Goal: Transaction & Acquisition: Book appointment/travel/reservation

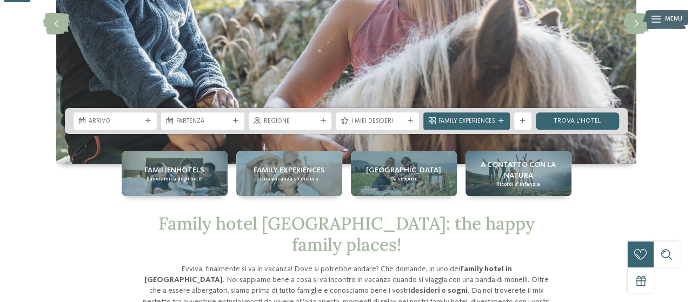
scroll to position [170, 0]
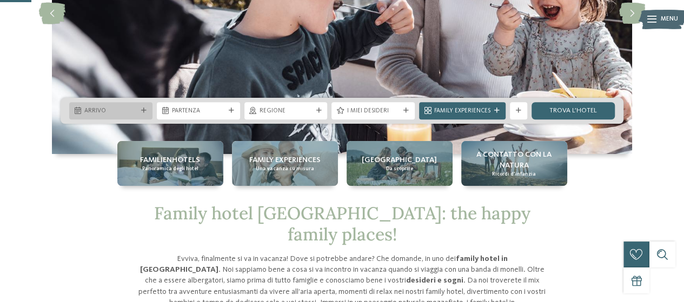
click at [145, 111] on icon at bounding box center [143, 110] width 5 height 5
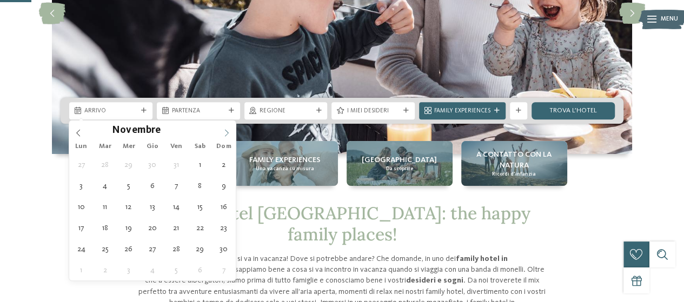
click at [227, 129] on icon at bounding box center [227, 133] width 8 height 8
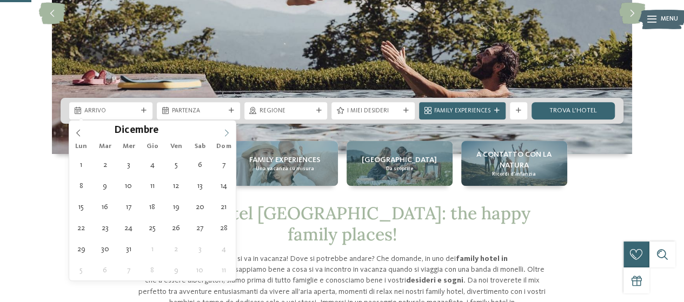
type input "****"
click at [227, 131] on icon at bounding box center [227, 133] width 8 height 8
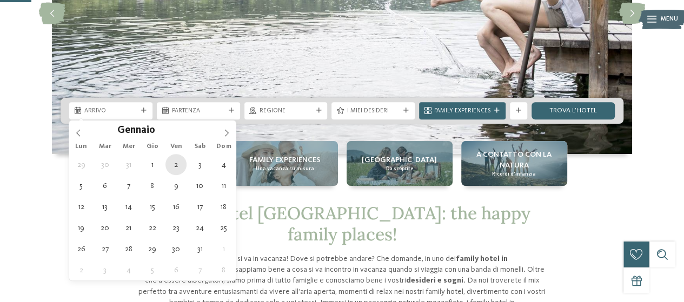
type div "02.01.2026"
type input "****"
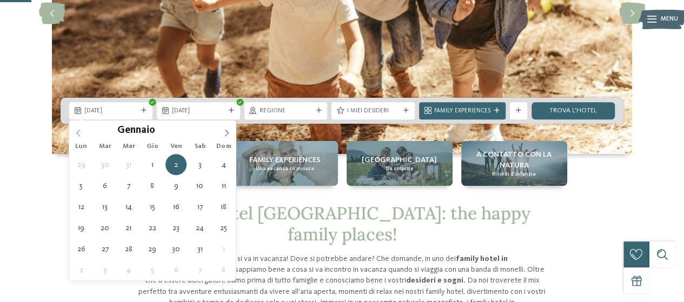
type input "****"
click at [79, 137] on span at bounding box center [78, 130] width 18 height 18
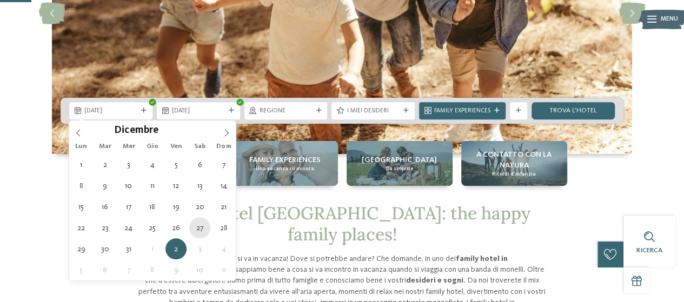
type div "27.12.2025"
type input "****"
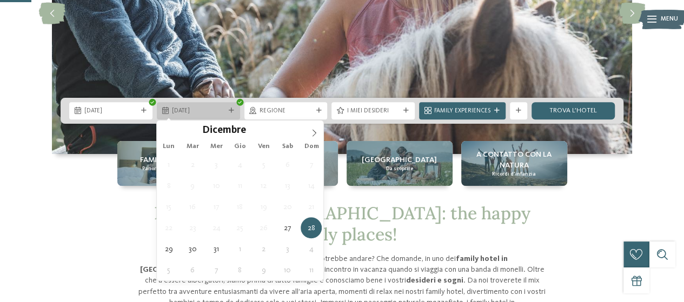
click at [210, 114] on span "28.12.2025" at bounding box center [198, 111] width 53 height 9
click at [226, 106] on div "28.12.2025" at bounding box center [198, 110] width 57 height 9
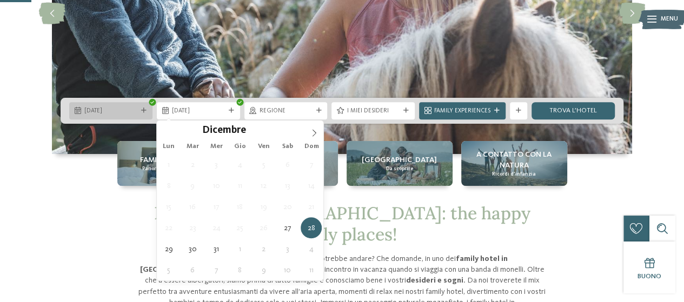
click at [123, 109] on span "27.12.2025" at bounding box center [110, 111] width 53 height 9
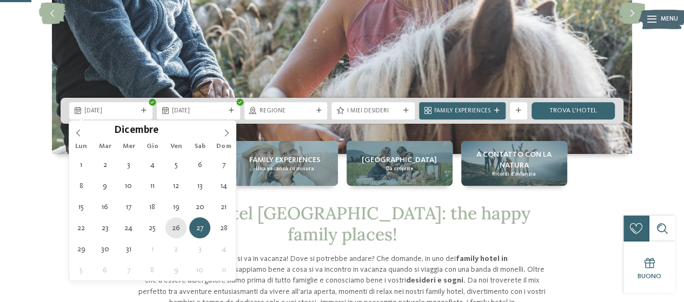
type div "26.12.2025"
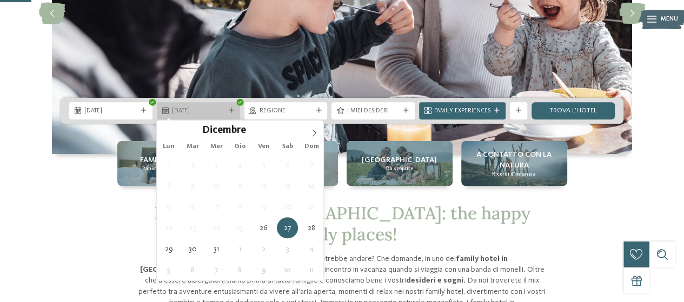
click at [207, 107] on span "27.12.2025" at bounding box center [198, 111] width 53 height 9
type div "30.12.2025"
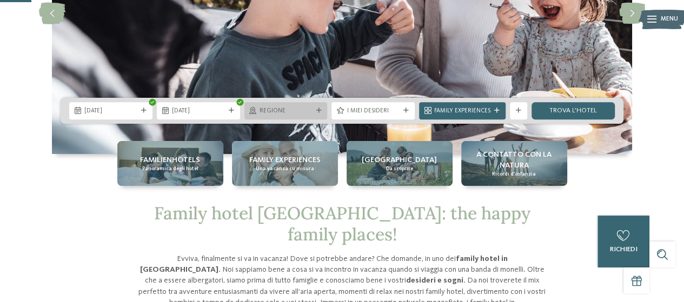
click at [294, 109] on span "Regione" at bounding box center [285, 111] width 53 height 9
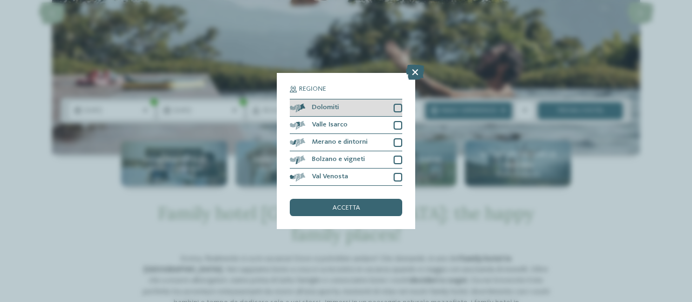
click at [399, 106] on div at bounding box center [398, 108] width 9 height 9
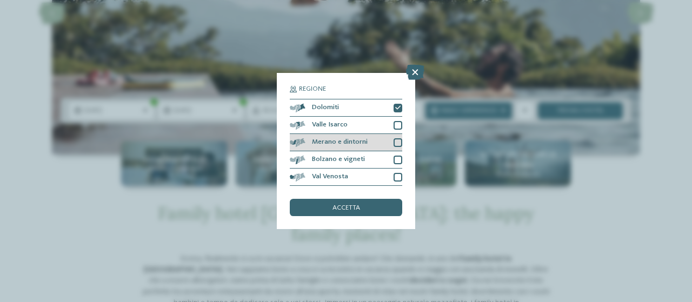
click at [399, 139] on div at bounding box center [398, 142] width 9 height 9
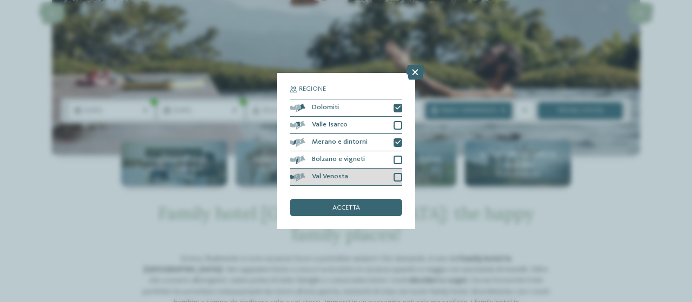
click at [399, 174] on div at bounding box center [398, 177] width 9 height 9
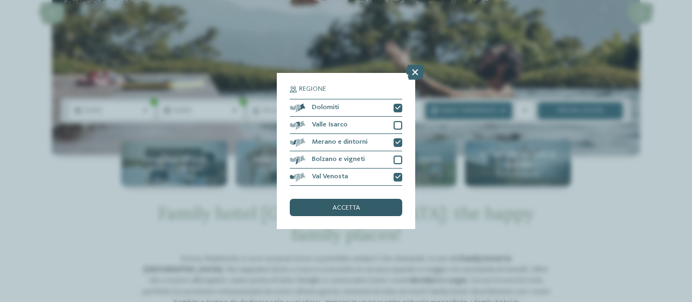
click at [349, 210] on span "accetta" at bounding box center [346, 208] width 28 height 7
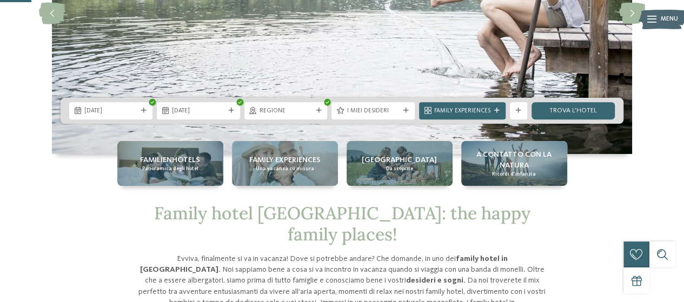
click at [394, 109] on span "I miei desideri" at bounding box center [373, 111] width 53 height 9
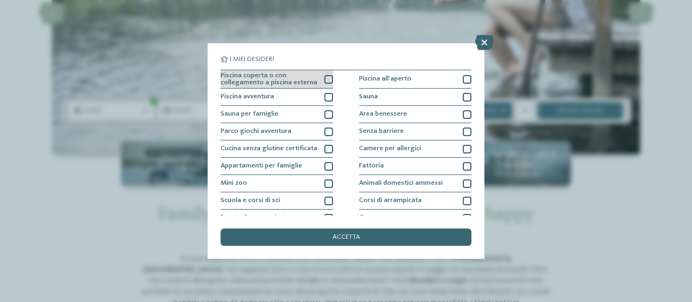
click at [327, 80] on div at bounding box center [328, 79] width 9 height 9
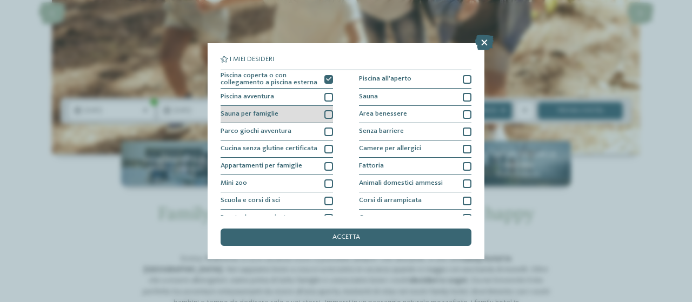
click at [326, 115] on div at bounding box center [328, 114] width 9 height 9
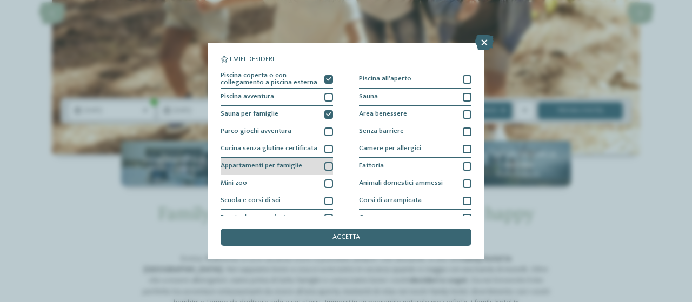
click at [326, 166] on div at bounding box center [328, 166] width 9 height 9
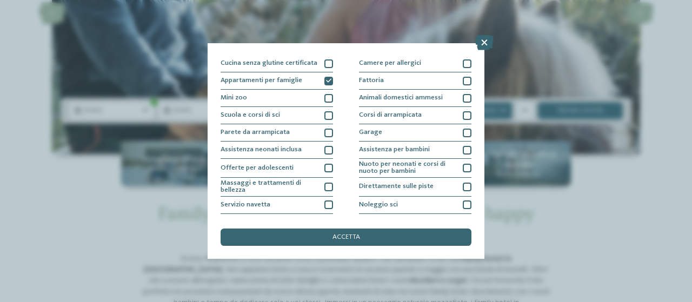
scroll to position [89, 0]
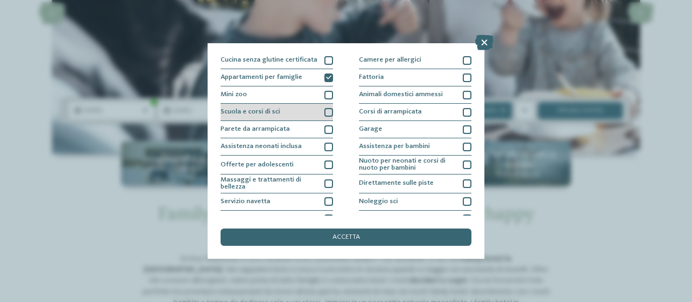
click at [324, 114] on div at bounding box center [328, 112] width 9 height 9
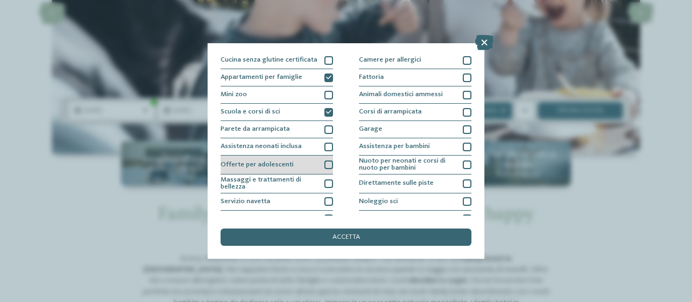
click at [327, 162] on div at bounding box center [328, 165] width 9 height 9
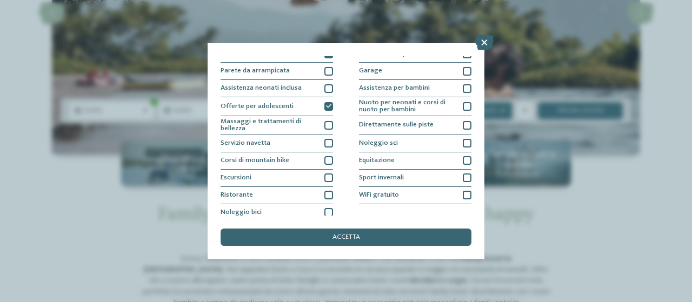
scroll to position [151, 0]
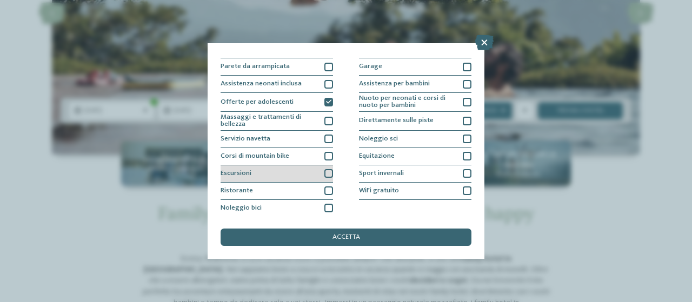
click at [325, 169] on div at bounding box center [328, 173] width 9 height 9
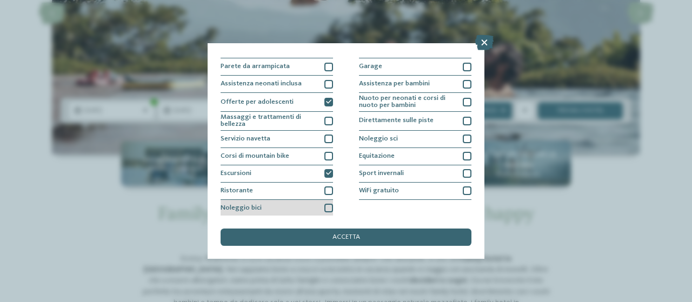
click at [325, 202] on div "Noleggio bici" at bounding box center [277, 208] width 112 height 17
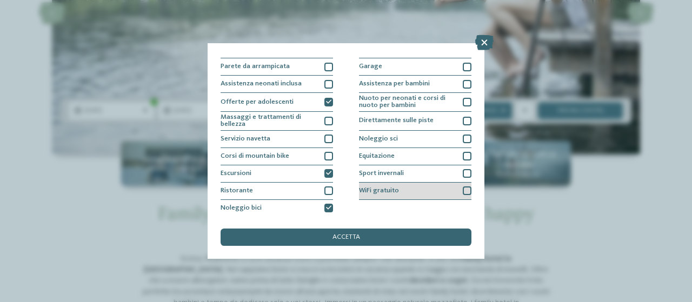
click at [464, 189] on div at bounding box center [467, 191] width 9 height 9
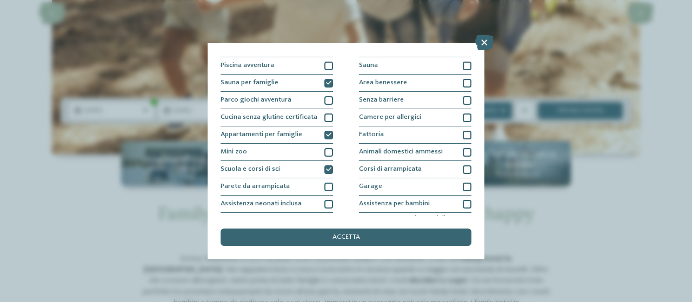
scroll to position [31, 0]
click at [463, 150] on div at bounding box center [467, 153] width 9 height 9
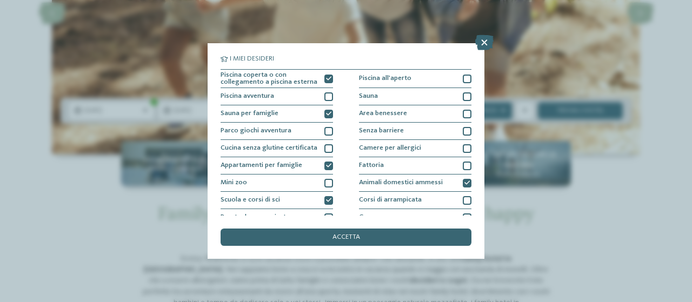
scroll to position [0, 0]
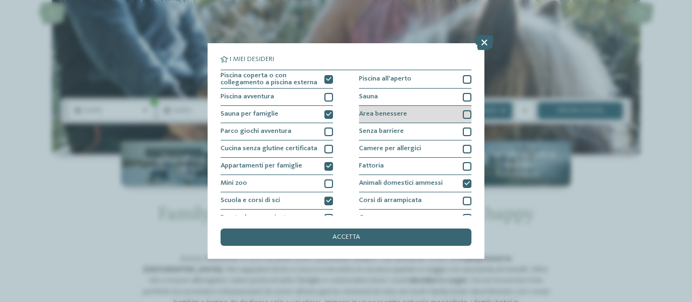
click at [463, 113] on div at bounding box center [467, 114] width 9 height 9
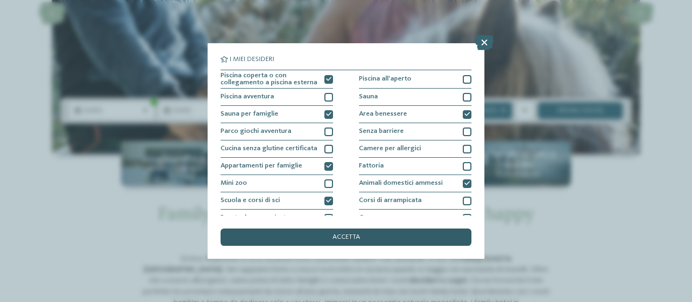
click at [338, 240] on span "accetta" at bounding box center [346, 237] width 28 height 7
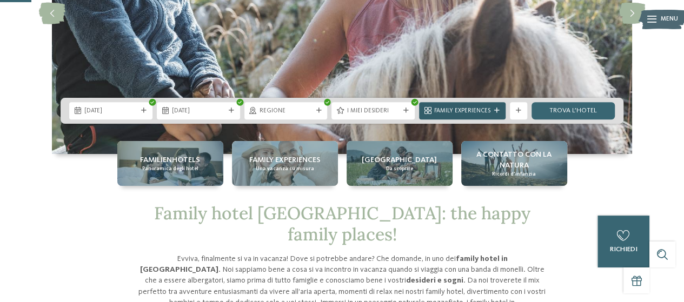
click at [483, 109] on span "Family Experiences" at bounding box center [462, 111] width 56 height 9
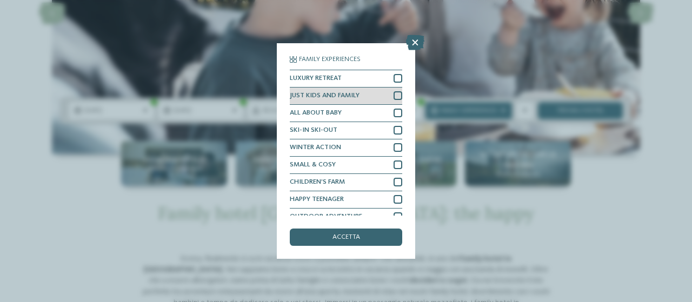
click at [394, 97] on div at bounding box center [398, 95] width 9 height 9
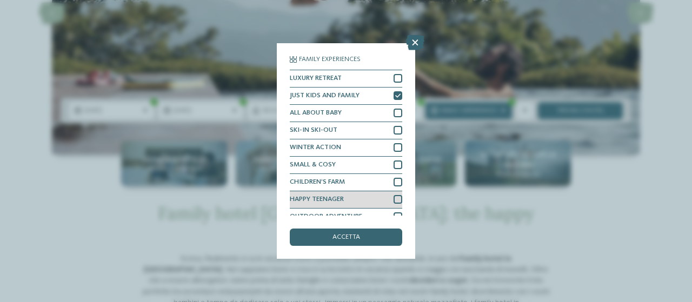
click at [394, 195] on div at bounding box center [398, 199] width 9 height 9
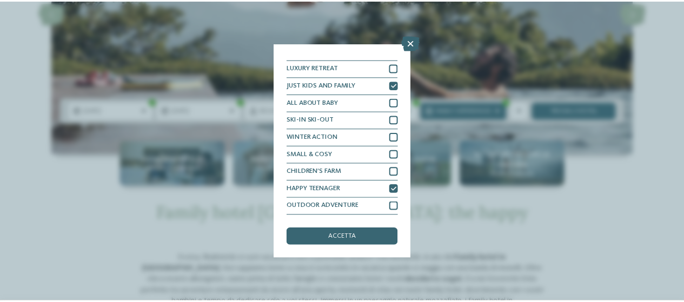
scroll to position [27, 0]
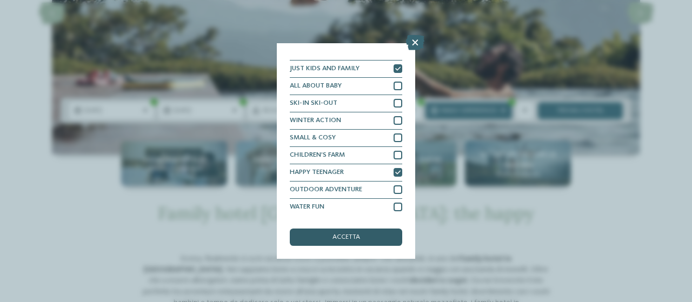
click at [363, 241] on div "accetta" at bounding box center [346, 237] width 112 height 17
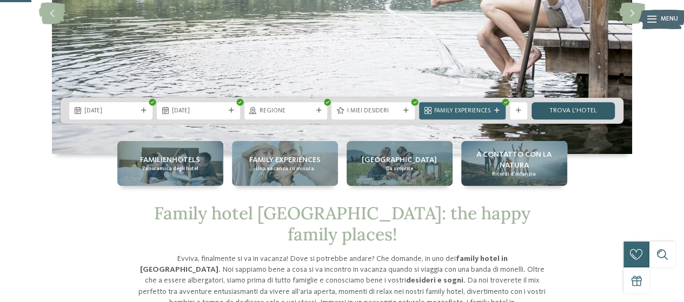
click at [572, 109] on link "trova l’hotel" at bounding box center [572, 110] width 83 height 17
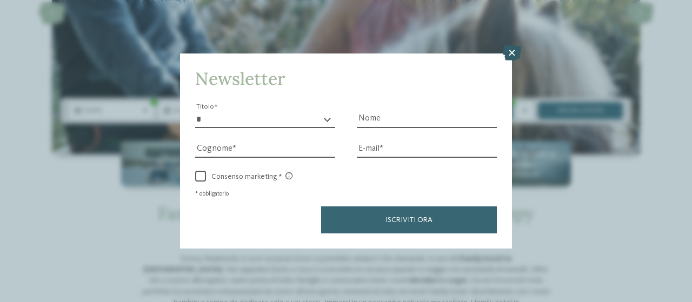
click at [510, 57] on icon at bounding box center [512, 52] width 18 height 15
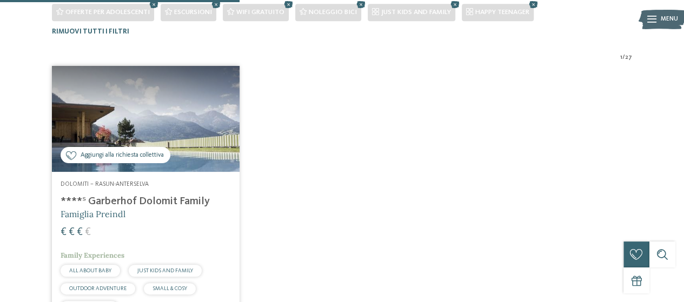
scroll to position [298, 0]
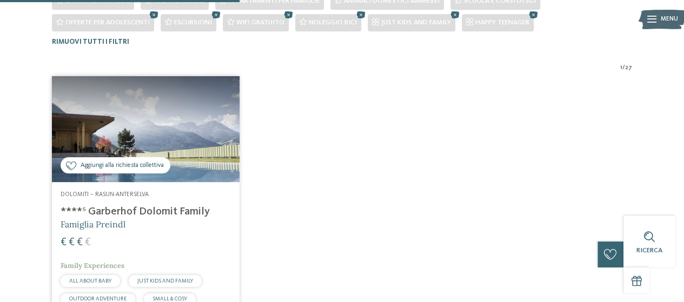
click at [162, 101] on img at bounding box center [146, 128] width 188 height 105
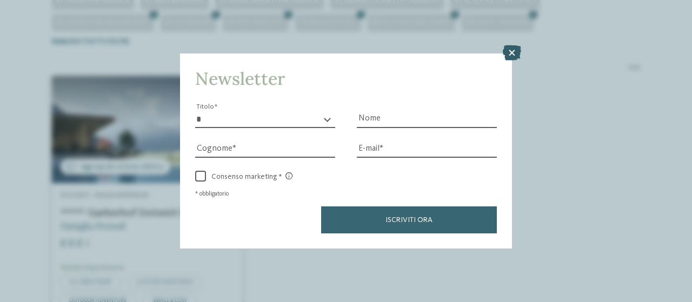
click at [510, 50] on icon at bounding box center [512, 52] width 18 height 15
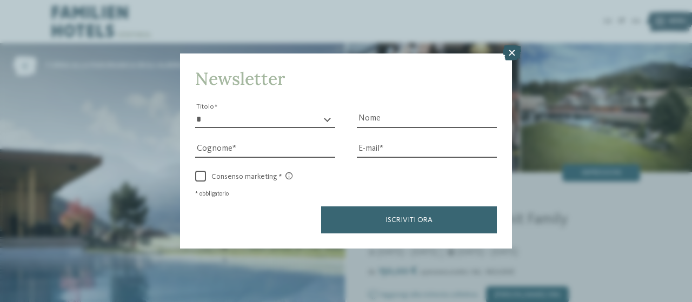
click at [517, 50] on icon at bounding box center [512, 52] width 18 height 15
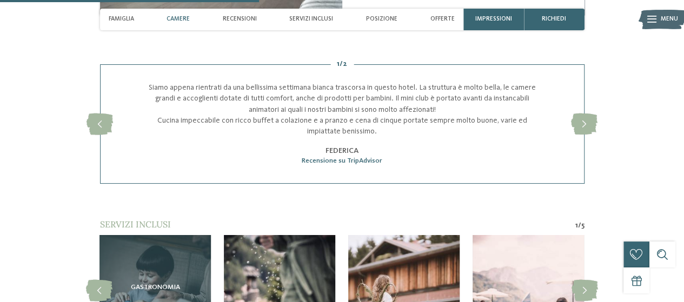
scroll to position [1324, 0]
